Goal: Information Seeking & Learning: Check status

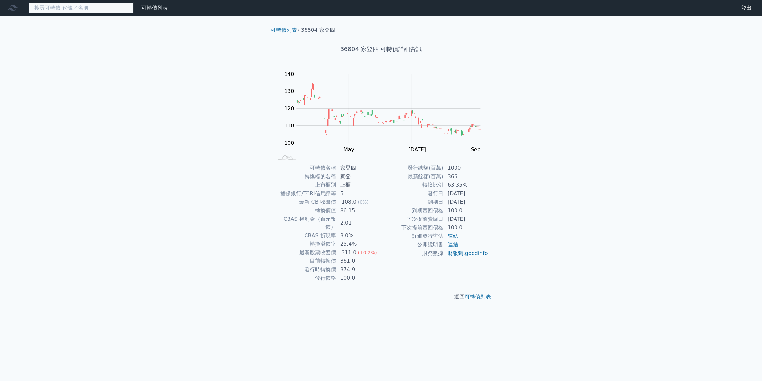
click at [108, 9] on input at bounding box center [81, 7] width 105 height 11
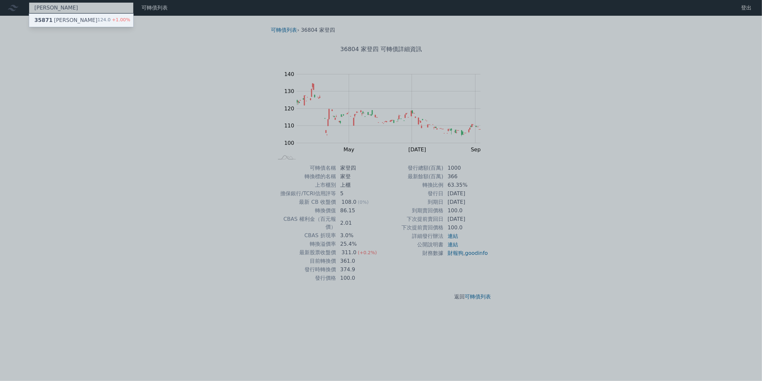
type input "[PERSON_NAME]"
click at [85, 21] on div "35871 [PERSON_NAME]一 124.0 +1.00%" at bounding box center [81, 20] width 104 height 13
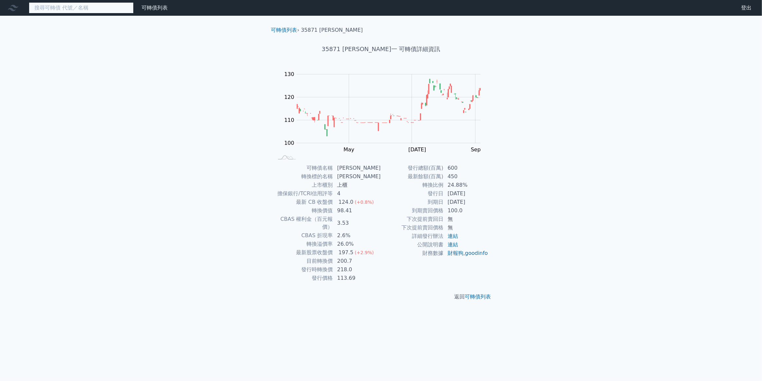
click at [67, 7] on input at bounding box center [81, 7] width 105 height 11
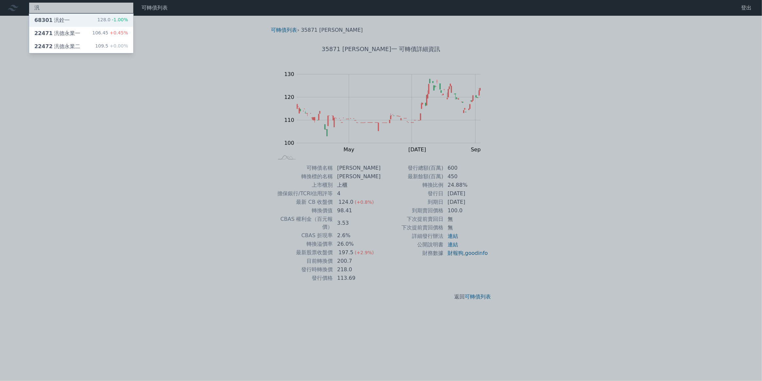
type input "汎"
click at [69, 20] on div "68301 汎銓一 128.0 -1.00%" at bounding box center [81, 20] width 104 height 13
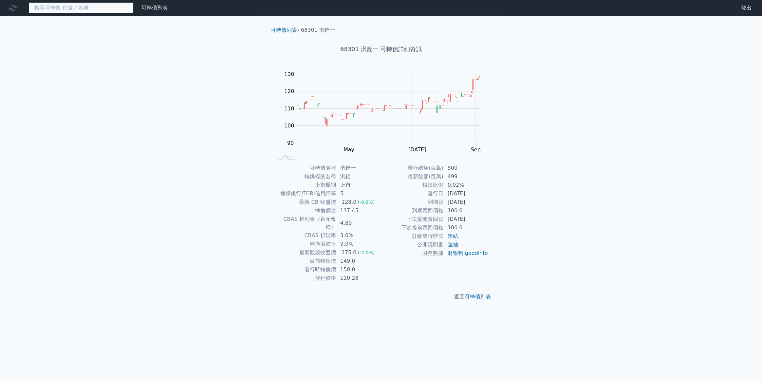
click at [84, 9] on input at bounding box center [81, 7] width 105 height 11
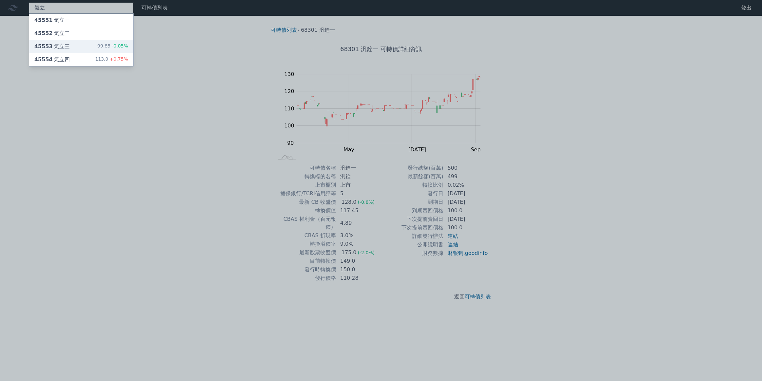
type input "氣立"
click at [88, 44] on div "45553 氣立三 99.85 -0.05%" at bounding box center [81, 46] width 104 height 13
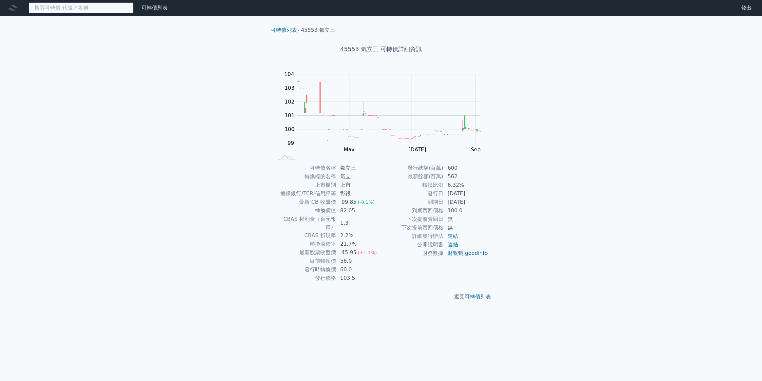
click at [93, 8] on input at bounding box center [81, 7] width 105 height 11
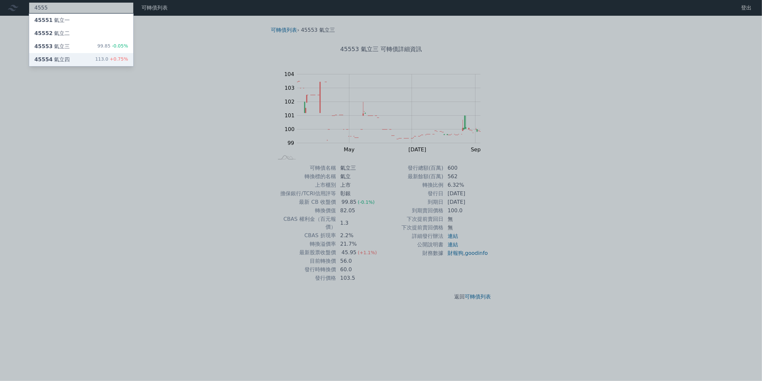
type input "4555"
click at [95, 61] on div "45554 氣立四 113.0 +0.75%" at bounding box center [81, 59] width 104 height 13
